Goal: Transaction & Acquisition: Obtain resource

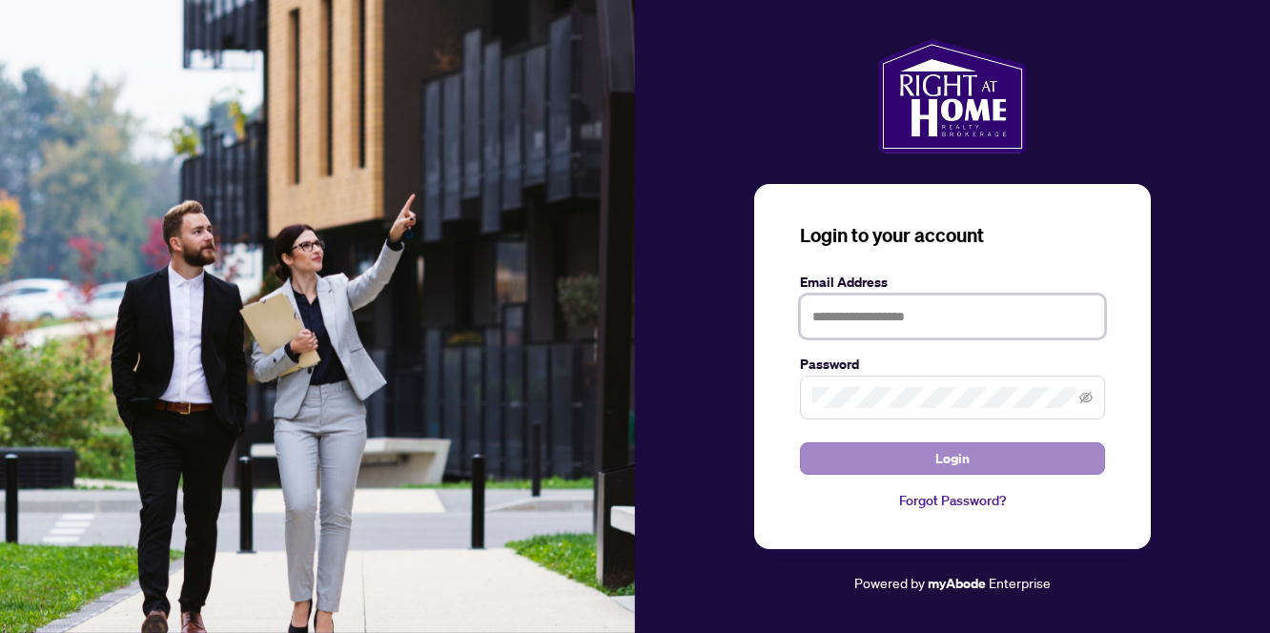
type input "**********"
click at [938, 456] on span "Login" at bounding box center [953, 459] width 34 height 31
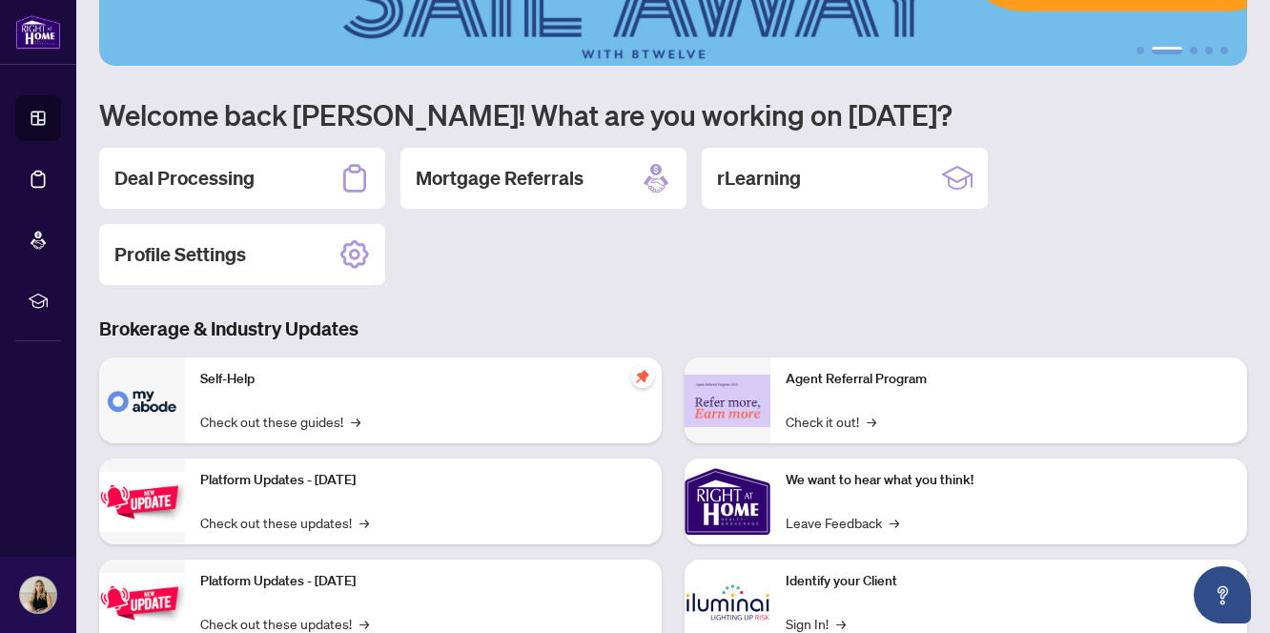
scroll to position [76, 0]
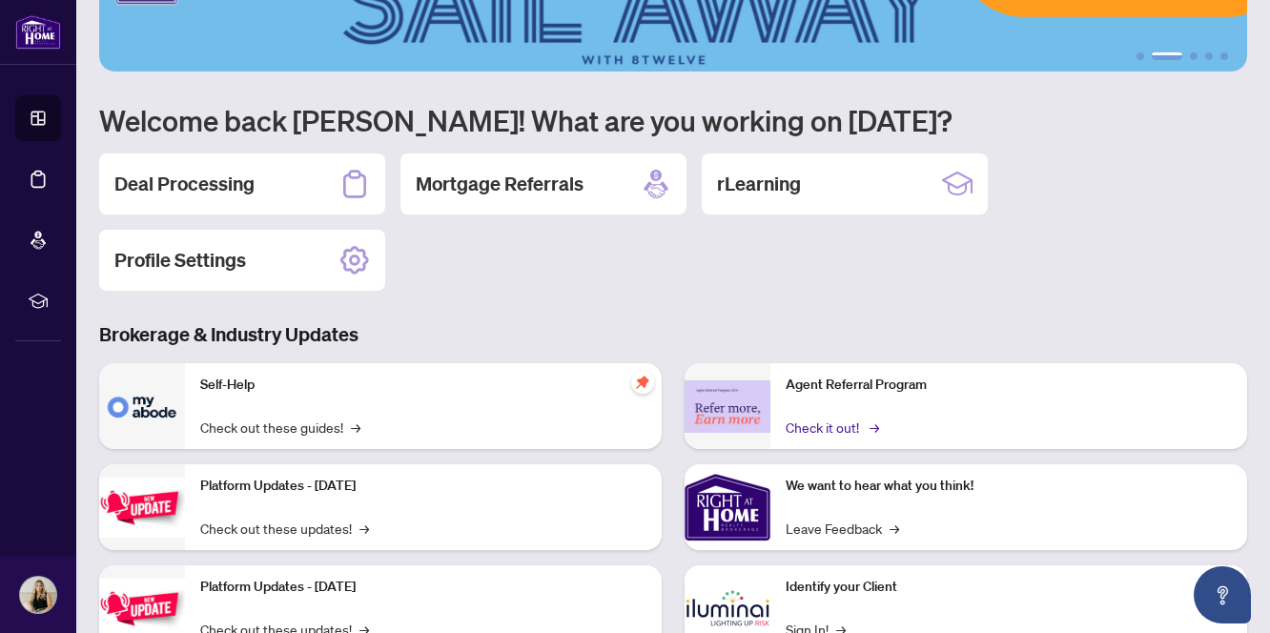
click at [862, 425] on link "Check it out! →" at bounding box center [831, 427] width 91 height 21
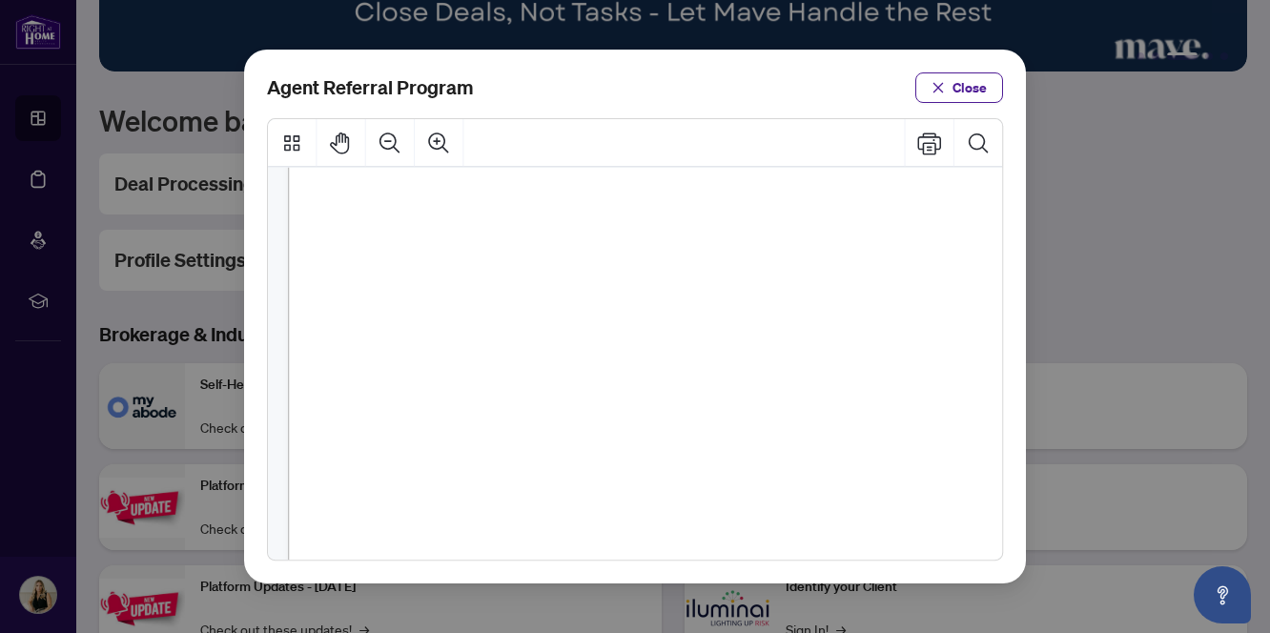
scroll to position [287, 0]
click at [1088, 303] on div "Agent Referral Program Close" at bounding box center [635, 316] width 1270 height 633
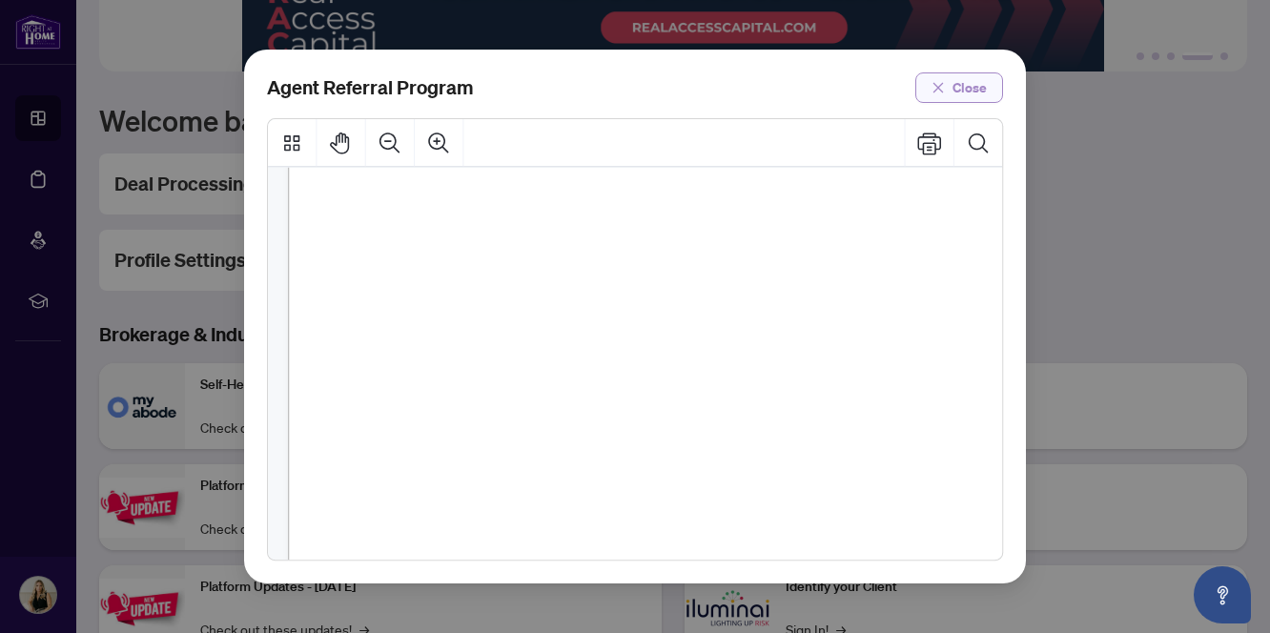
click at [949, 94] on button "Close" at bounding box center [960, 87] width 88 height 31
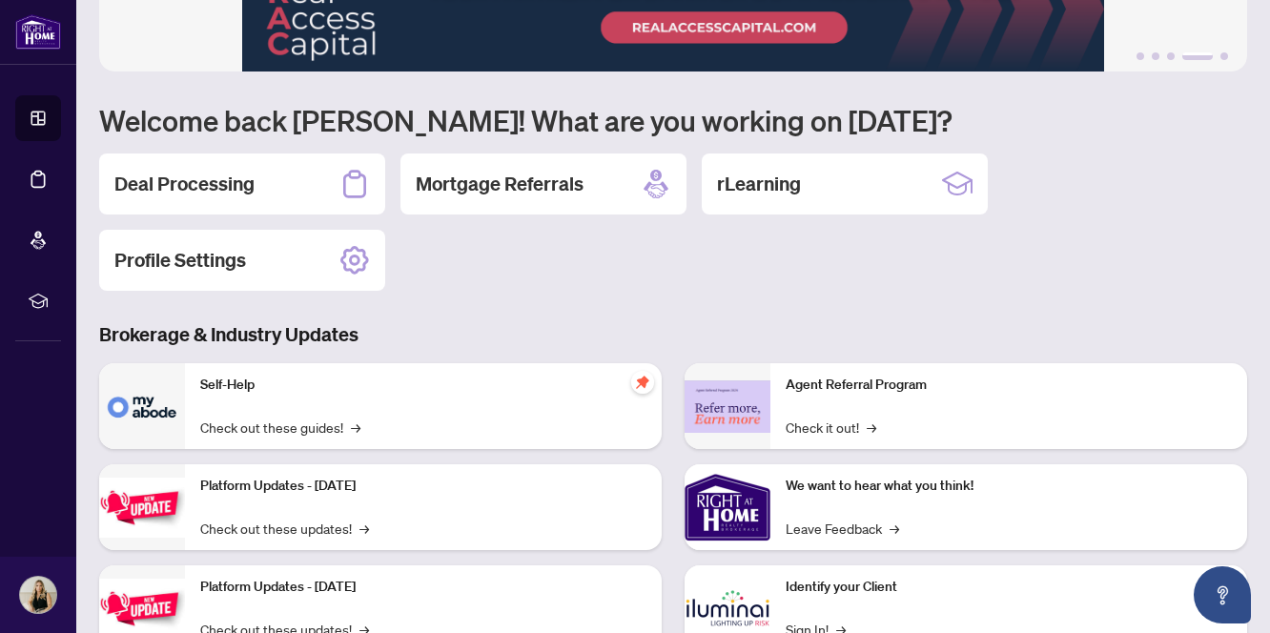
scroll to position [0, 0]
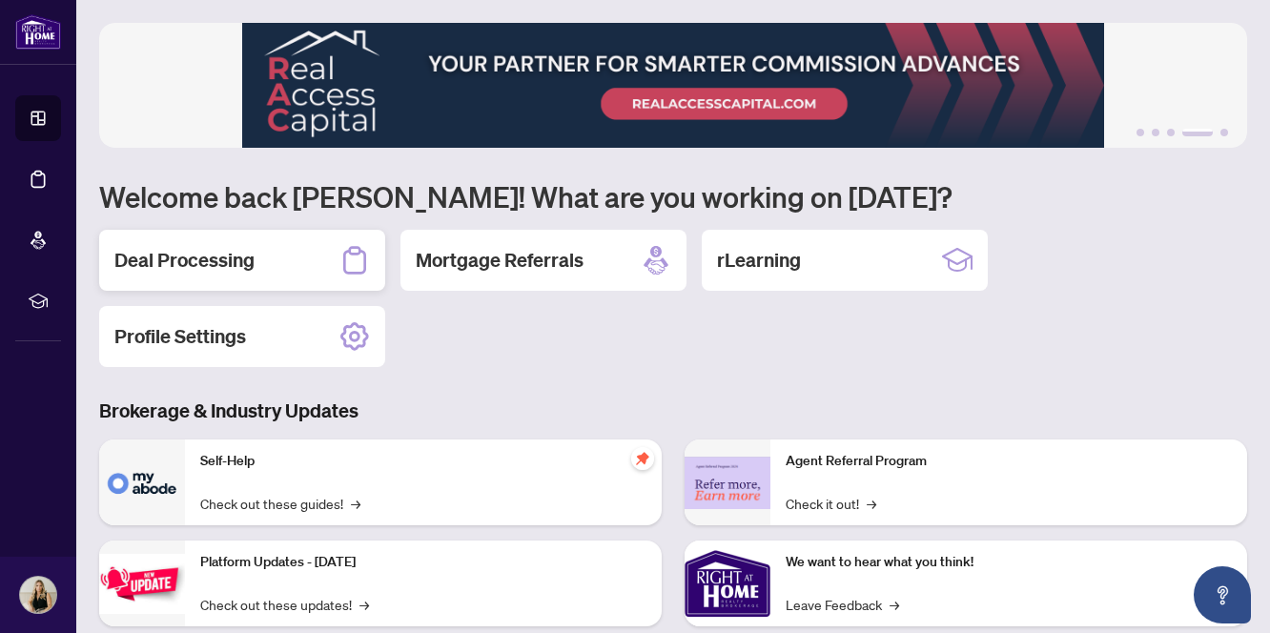
click at [286, 257] on div "Deal Processing" at bounding box center [242, 260] width 286 height 61
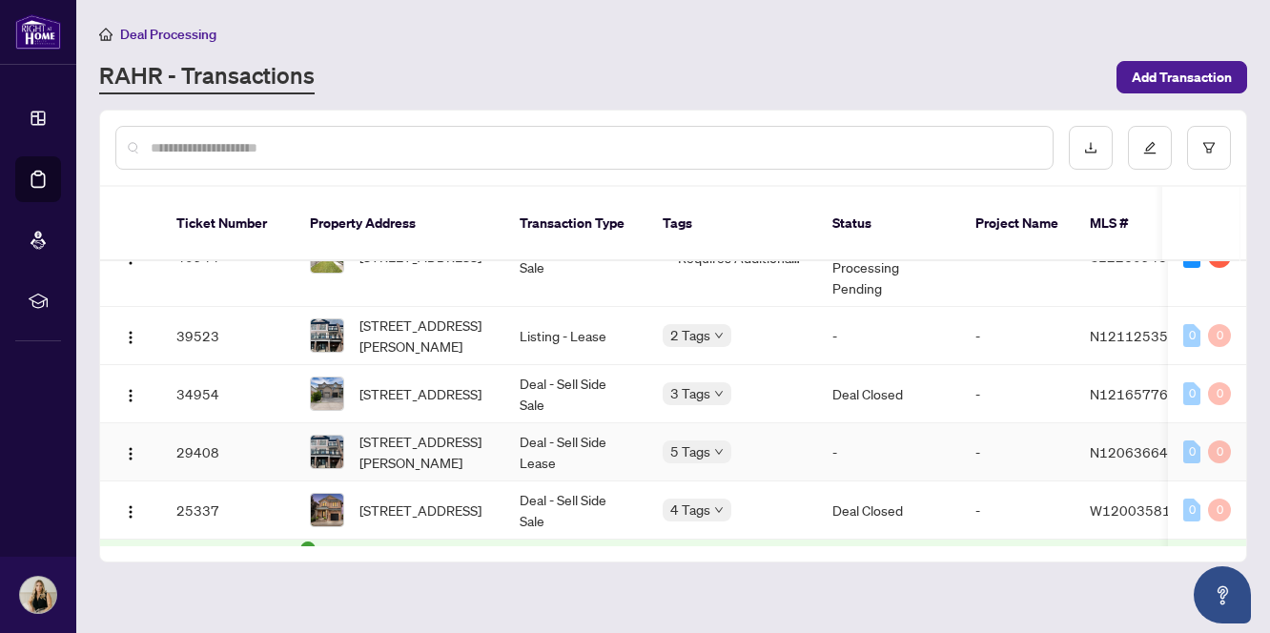
scroll to position [212, 0]
click at [402, 384] on span "[STREET_ADDRESS]" at bounding box center [421, 394] width 122 height 21
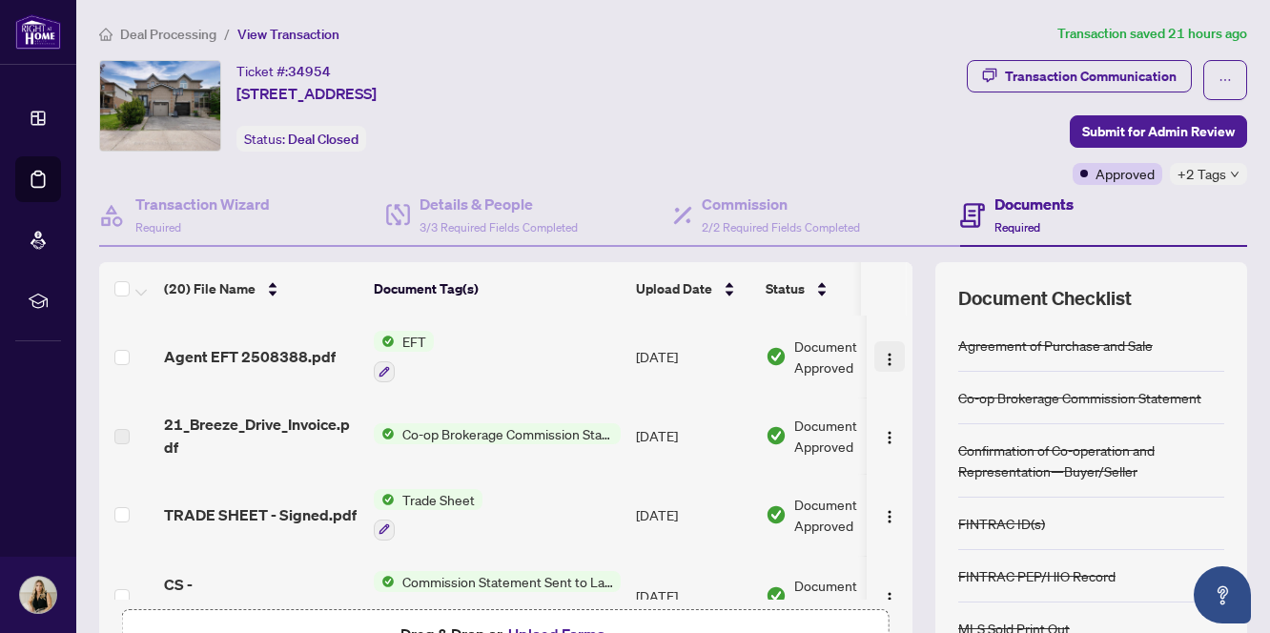
click at [882, 354] on img "button" at bounding box center [889, 359] width 15 height 15
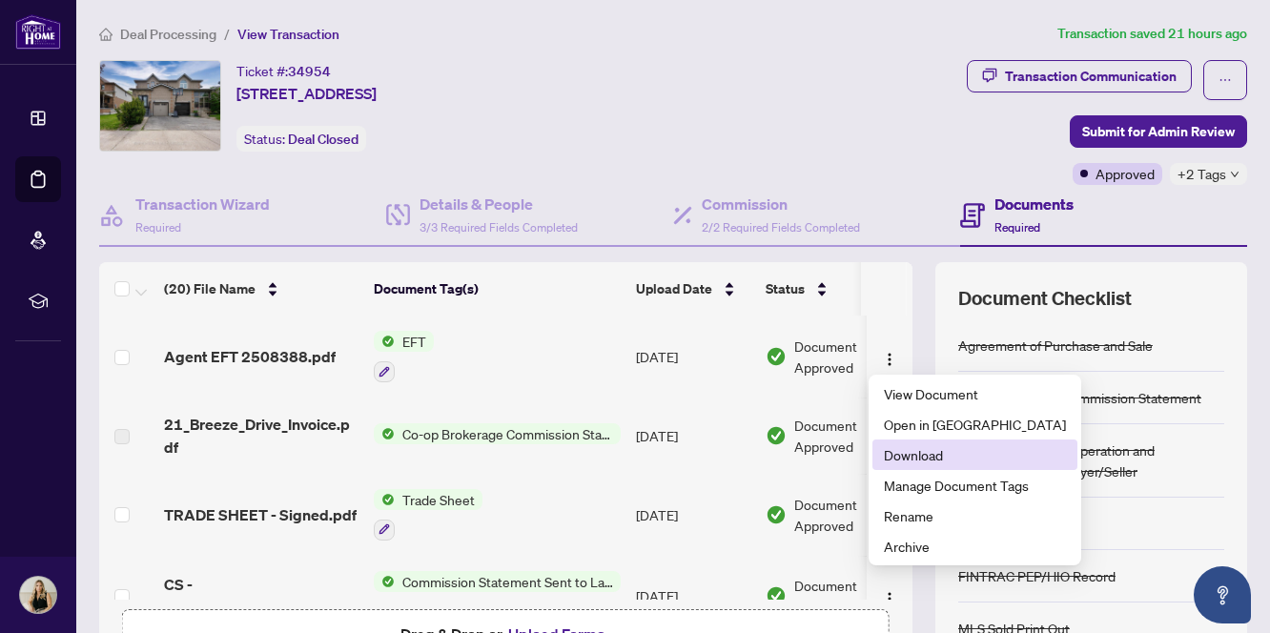
click at [918, 461] on span "Download" at bounding box center [975, 454] width 182 height 21
